Goal: Find specific page/section: Find specific page/section

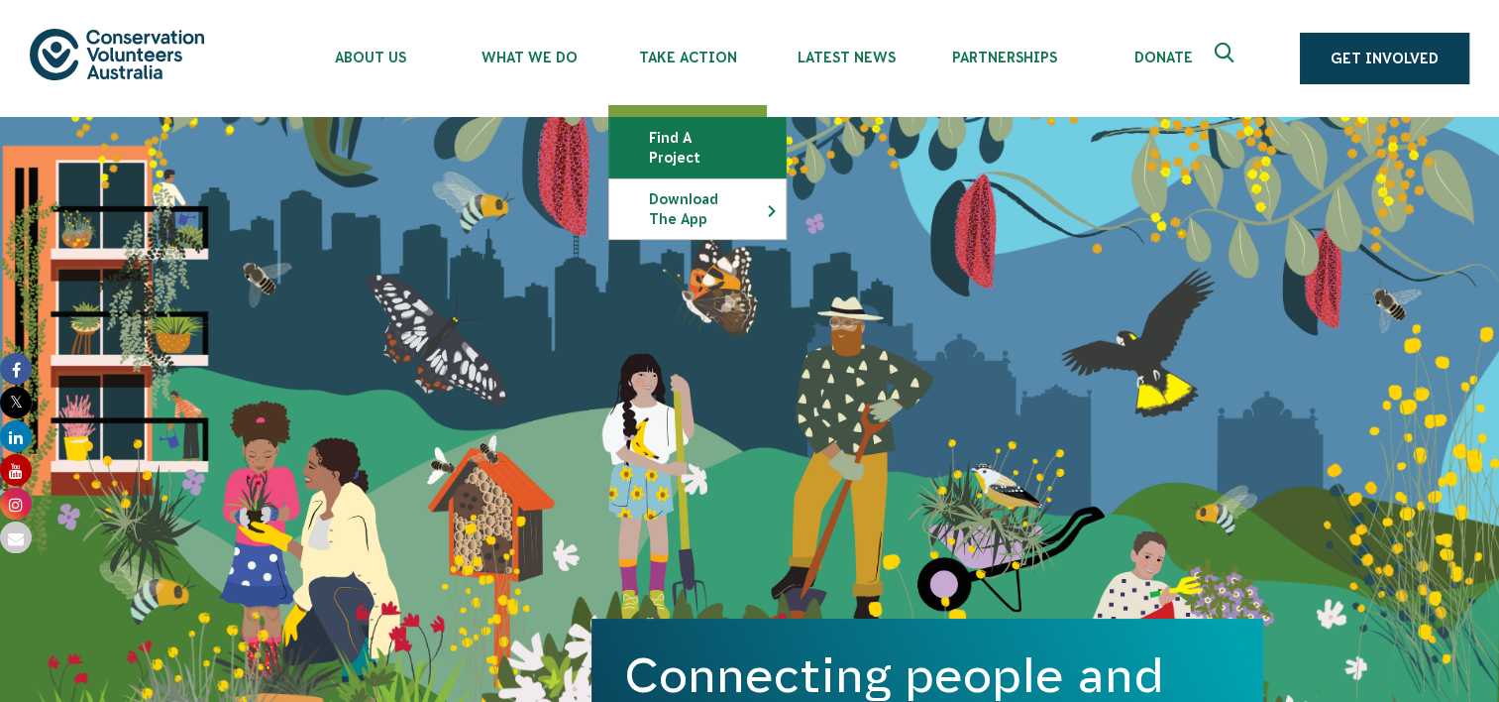
click at [663, 134] on link "Find a project" at bounding box center [697, 147] width 176 height 59
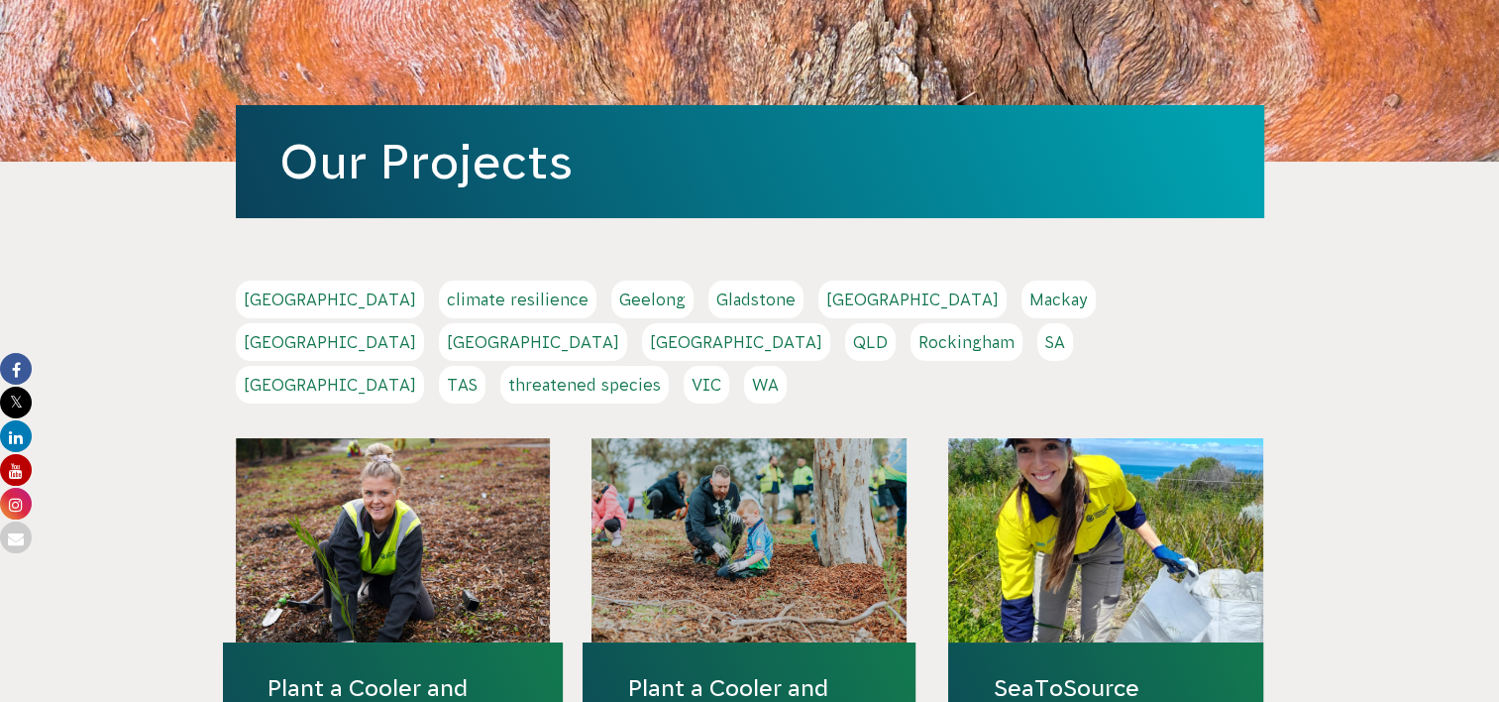
scroll to position [317, 0]
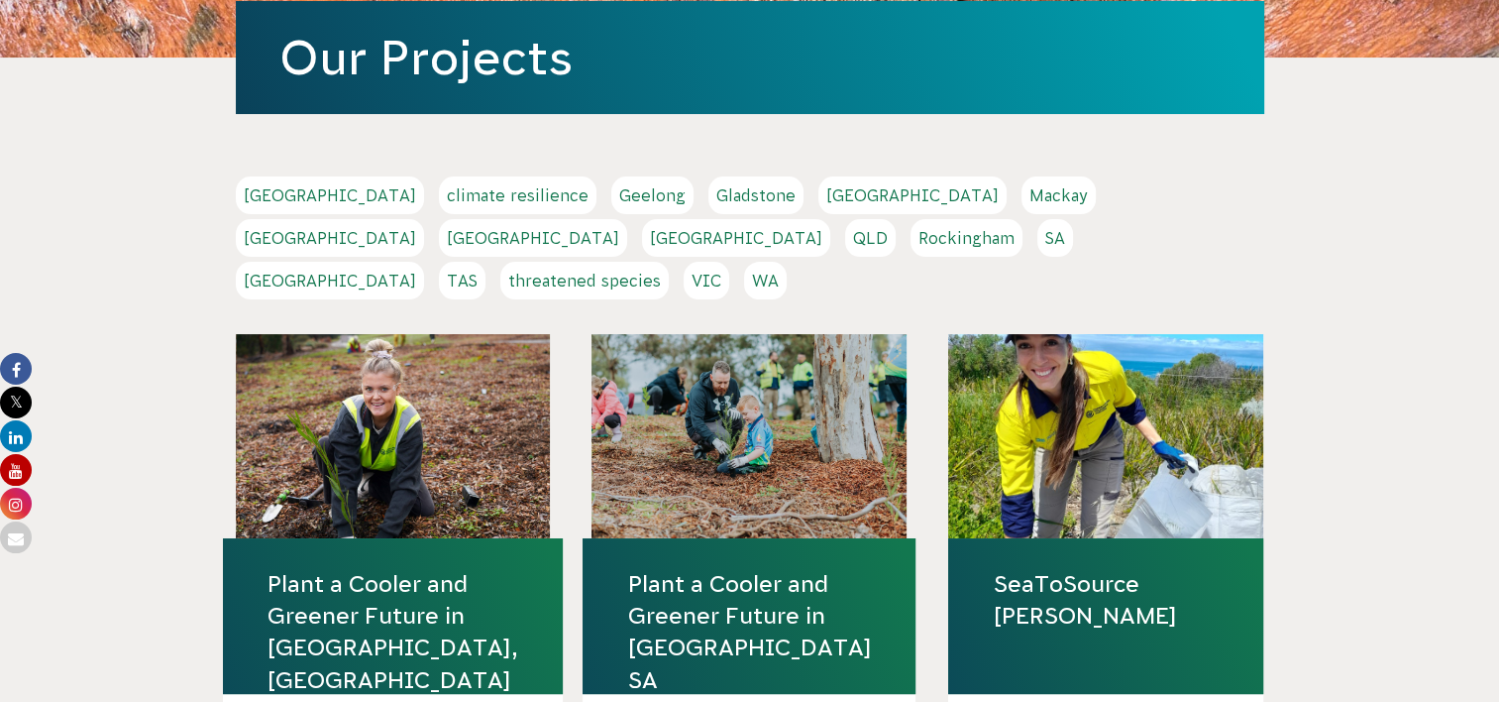
click at [729, 262] on link "VIC" at bounding box center [707, 281] width 46 height 38
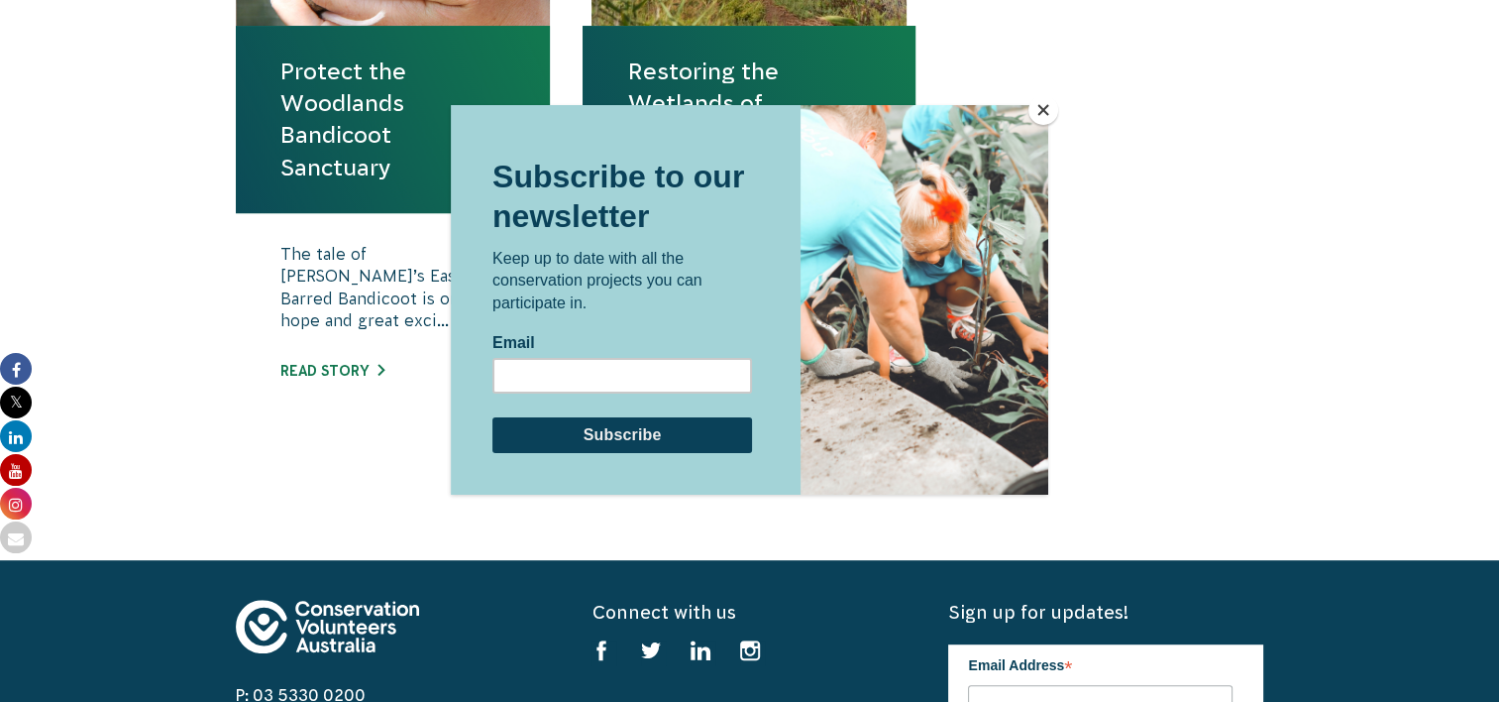
scroll to position [951, 0]
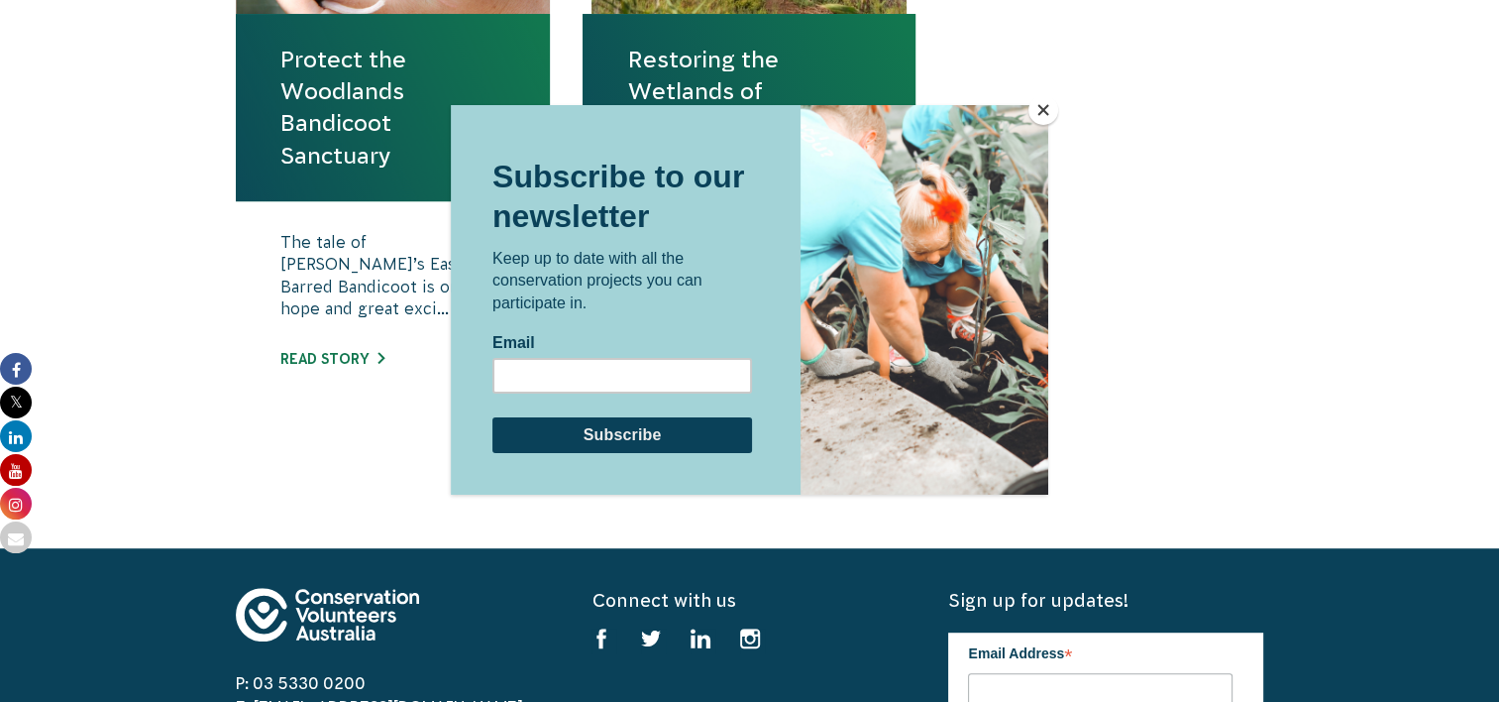
click at [1038, 112] on button "Close" at bounding box center [1044, 110] width 30 height 30
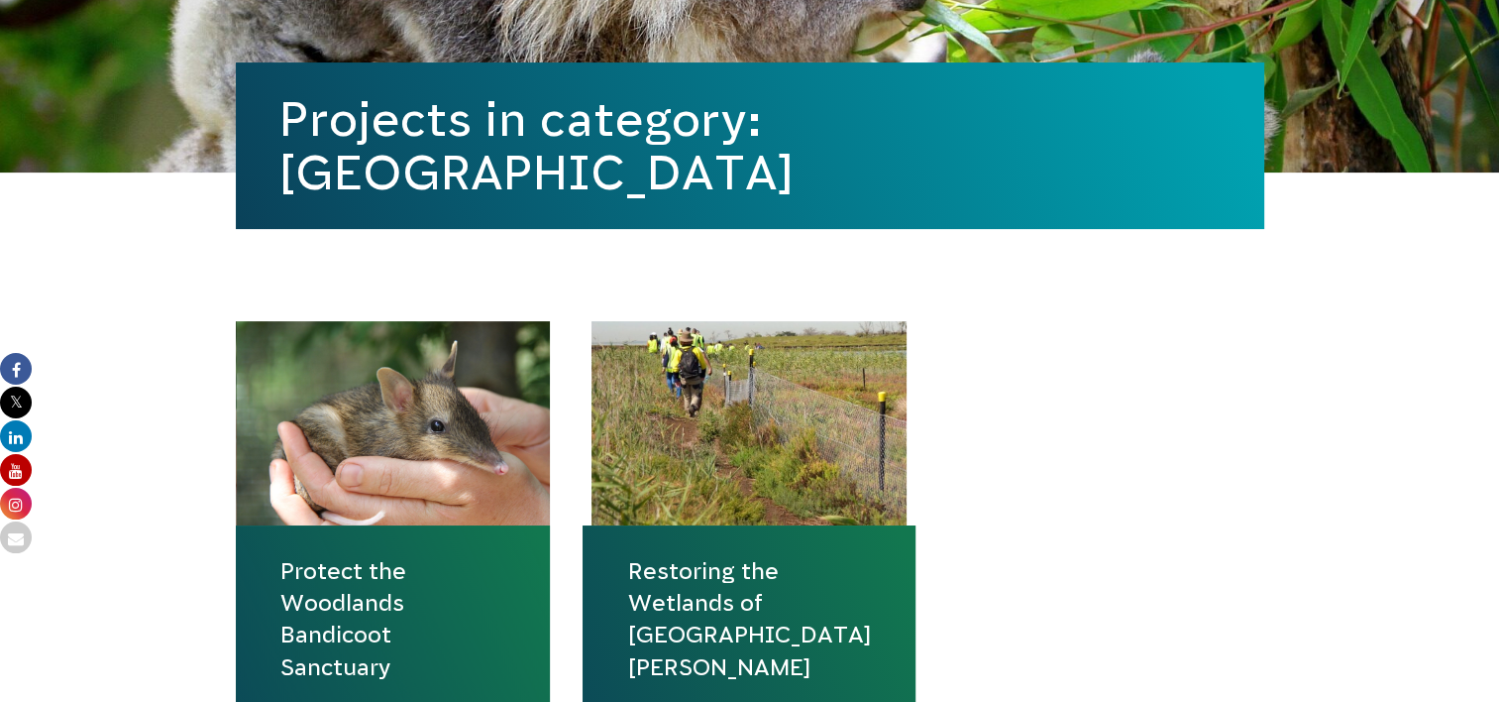
scroll to position [0, 0]
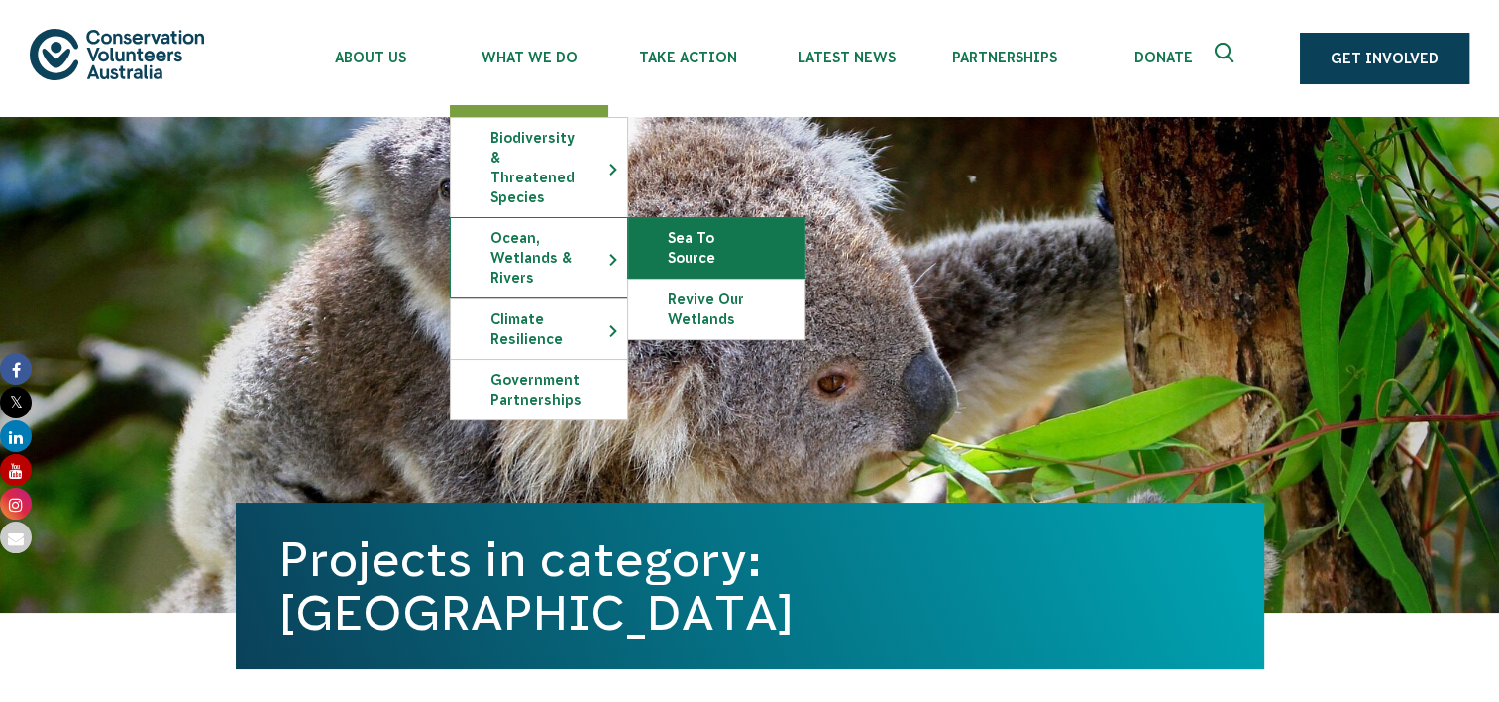
click at [708, 218] on link "Sea To Source" at bounding box center [716, 247] width 176 height 59
